Goal: Task Accomplishment & Management: Use online tool/utility

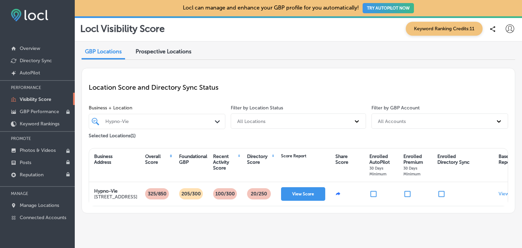
scroll to position [0, 24]
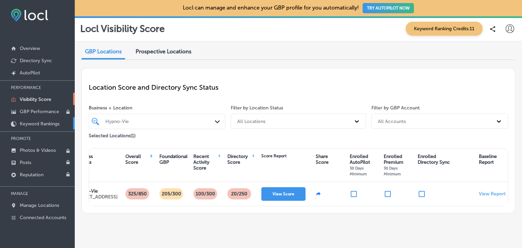
click at [40, 123] on p "Keyword Rankings" at bounding box center [40, 124] width 40 height 6
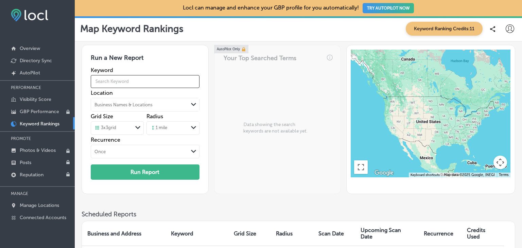
click at [110, 81] on input "text" at bounding box center [145, 81] width 109 height 19
type input "hypnose naissance"
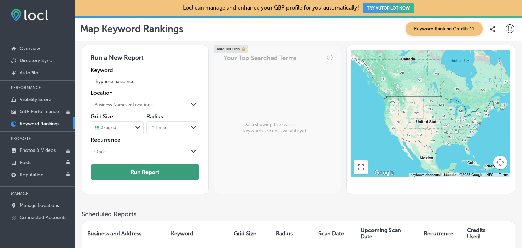
click at [145, 171] on button "Run Report" at bounding box center [145, 171] width 109 height 15
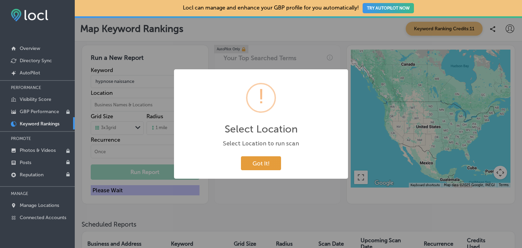
click at [269, 163] on button "Got It!" at bounding box center [261, 163] width 40 height 14
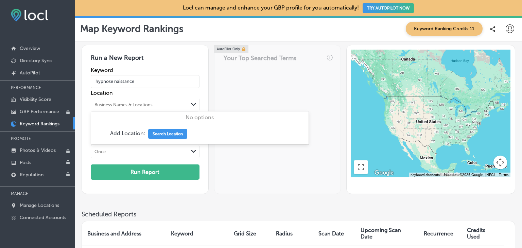
click at [127, 102] on div "Business Names & Locations" at bounding box center [123, 104] width 58 height 5
click at [167, 132] on button "Search Location" at bounding box center [167, 134] width 39 height 10
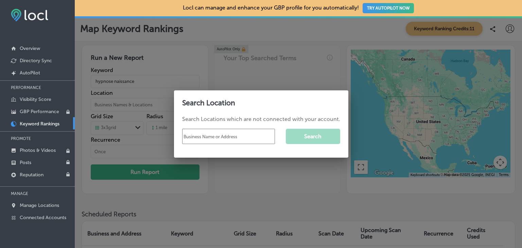
click at [199, 138] on input "text" at bounding box center [228, 136] width 93 height 15
type input "Hypno-Vie"
click at [313, 137] on button "Search" at bounding box center [313, 136] width 54 height 15
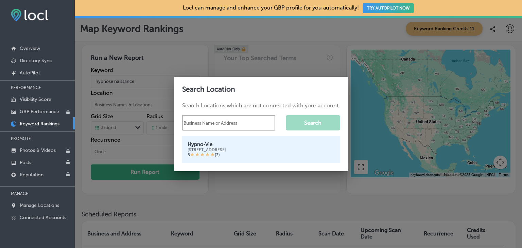
click at [243, 152] on div "[STREET_ADDRESS]" at bounding box center [261, 149] width 147 height 5
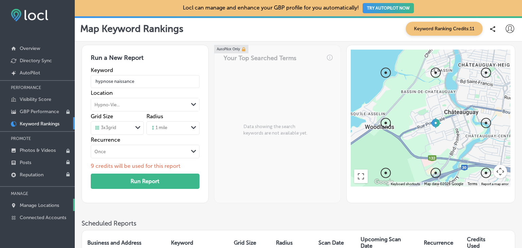
click at [37, 203] on p "Manage Locations" at bounding box center [39, 206] width 39 height 6
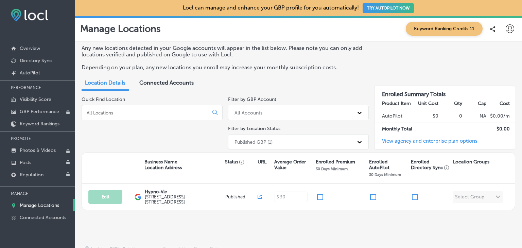
click at [172, 83] on span "Connected Accounts" at bounding box center [166, 83] width 54 height 6
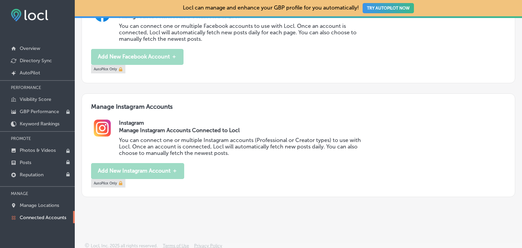
scroll to position [335, 0]
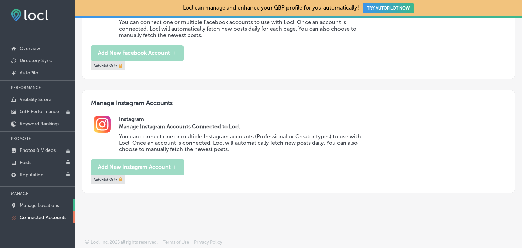
click at [47, 204] on p "Manage Locations" at bounding box center [39, 206] width 39 height 6
